Goal: Task Accomplishment & Management: Use online tool/utility

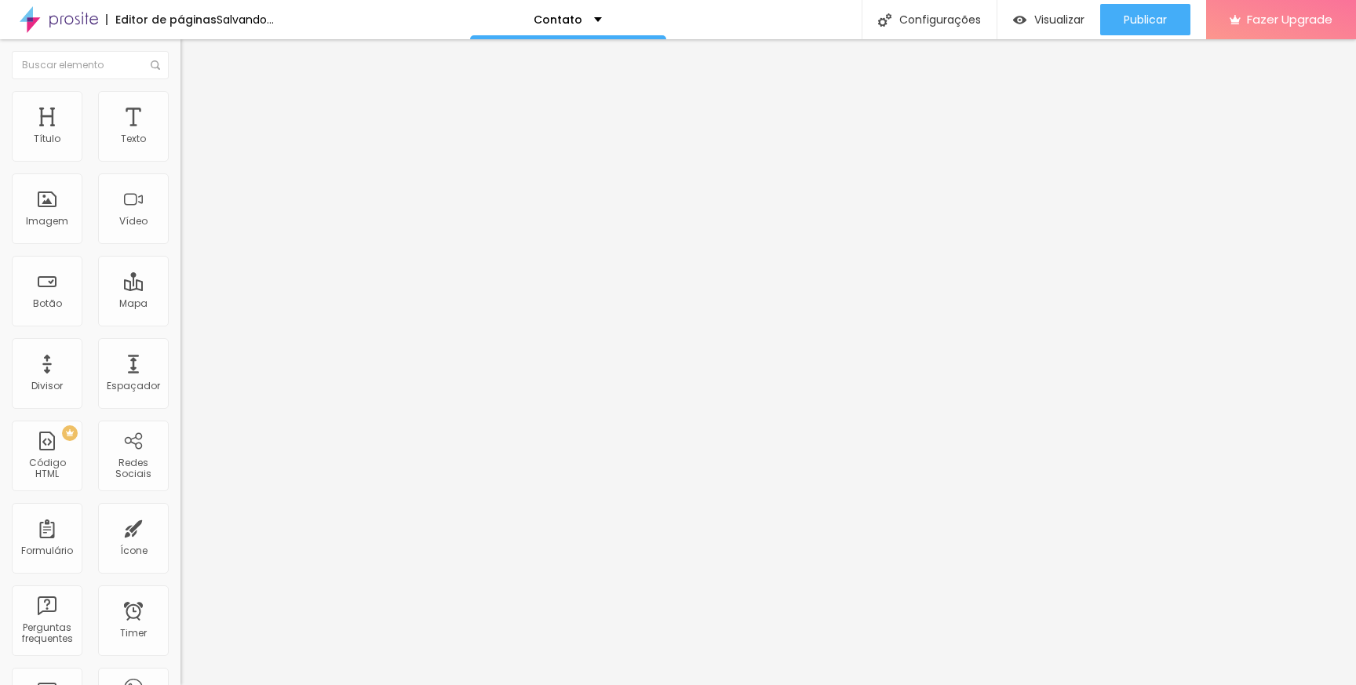
click at [180, 160] on input "[PHONE_NUMBER]" at bounding box center [274, 152] width 188 height 16
paste input "84-7987"
click at [180, 160] on input "[PHONE_NUMBER]" at bounding box center [274, 152] width 188 height 16
type input "[PHONE_NUMBER]"
drag, startPoint x: 88, startPoint y: 287, endPoint x: 135, endPoint y: 303, distance: 49.6
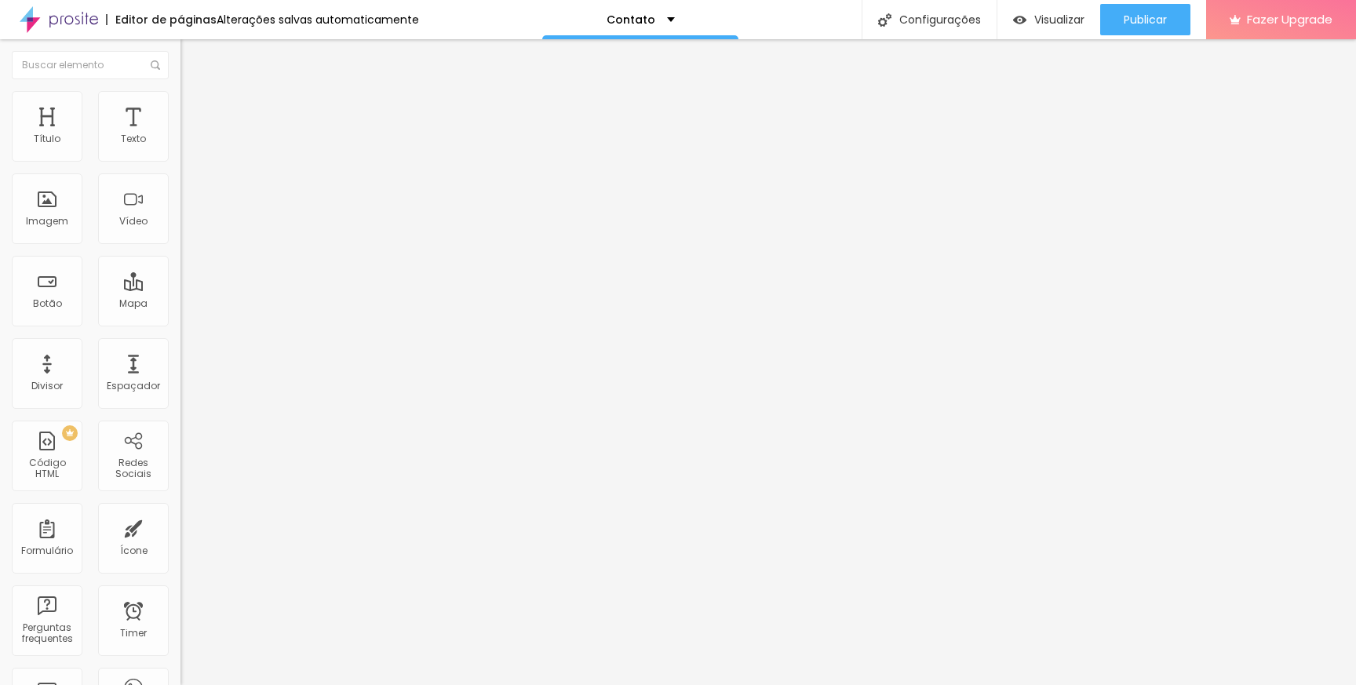
click at [180, 542] on textarea "Estava navegando pelo site e gostaria de interagir com vocês pelo whats :)" at bounding box center [268, 555] width 177 height 27
type textarea "Estava navegando pelo site e gostaria de mais informações sobre a Mottiva."
click at [180, 440] on div "Número do WhatsApp * [PHONE_NUMBER] + 55 Texto do botão Conversar no WhatsApp M…" at bounding box center [270, 396] width 180 height 523
click at [180, 119] on img at bounding box center [187, 126] width 14 height 14
click at [180, 108] on img at bounding box center [187, 111] width 14 height 14
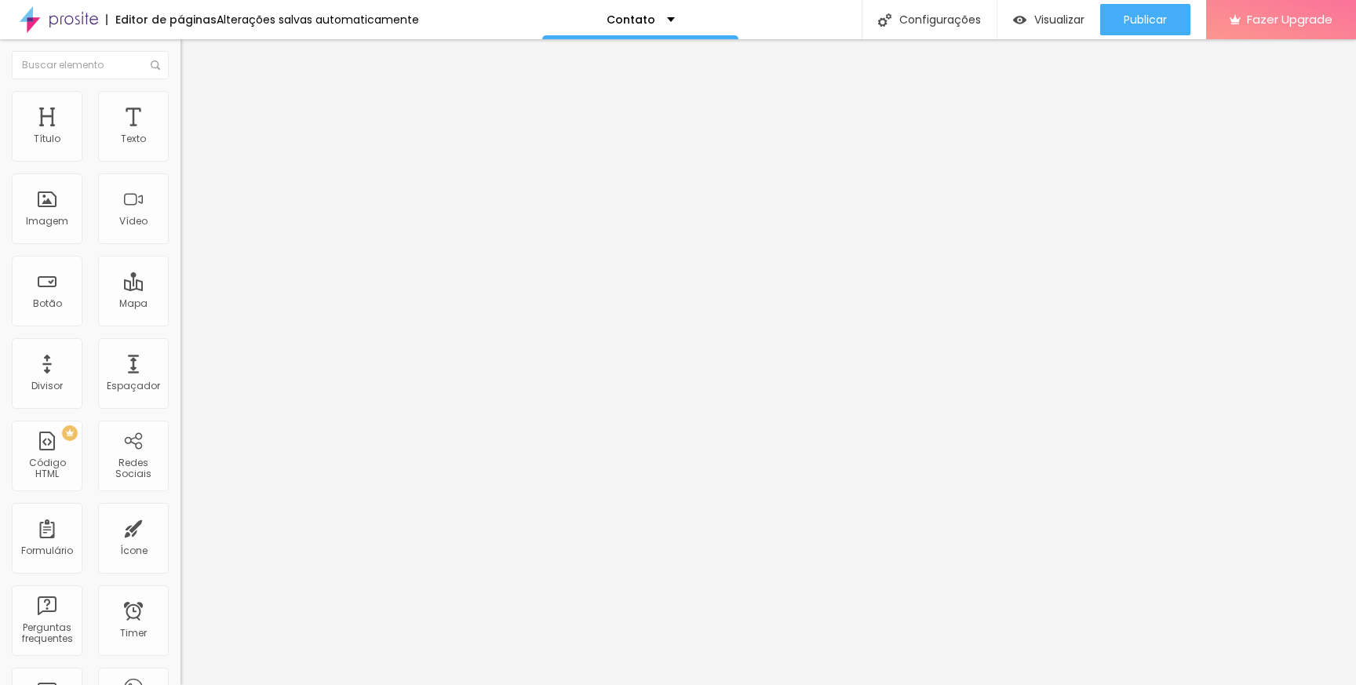
click at [180, 102] on img at bounding box center [187, 95] width 14 height 14
click at [180, 542] on textarea "Estava navegando pelo site e gostaria de mais informações sobre a Mottiva." at bounding box center [268, 555] width 177 height 27
click at [192, 63] on div "Editar Botão do WhatsApp" at bounding box center [270, 63] width 157 height 25
